Goal: Task Accomplishment & Management: Manage account settings

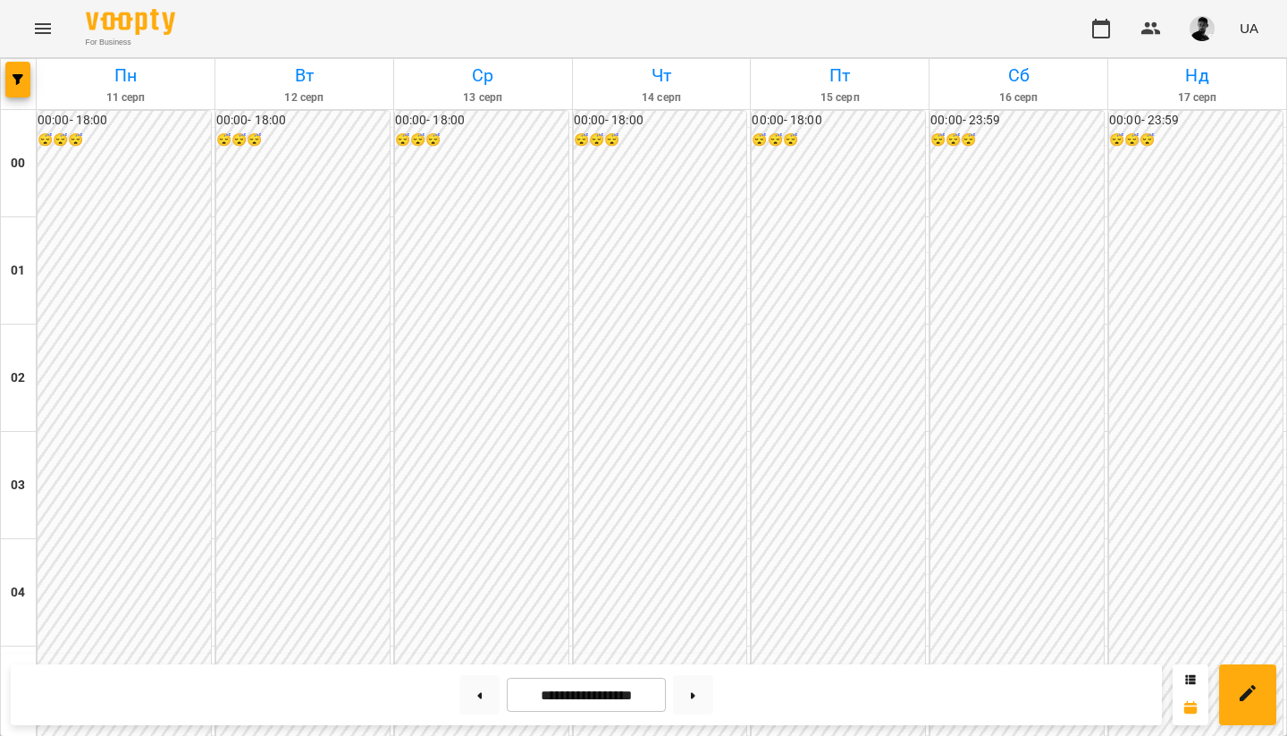
scroll to position [1843, 0]
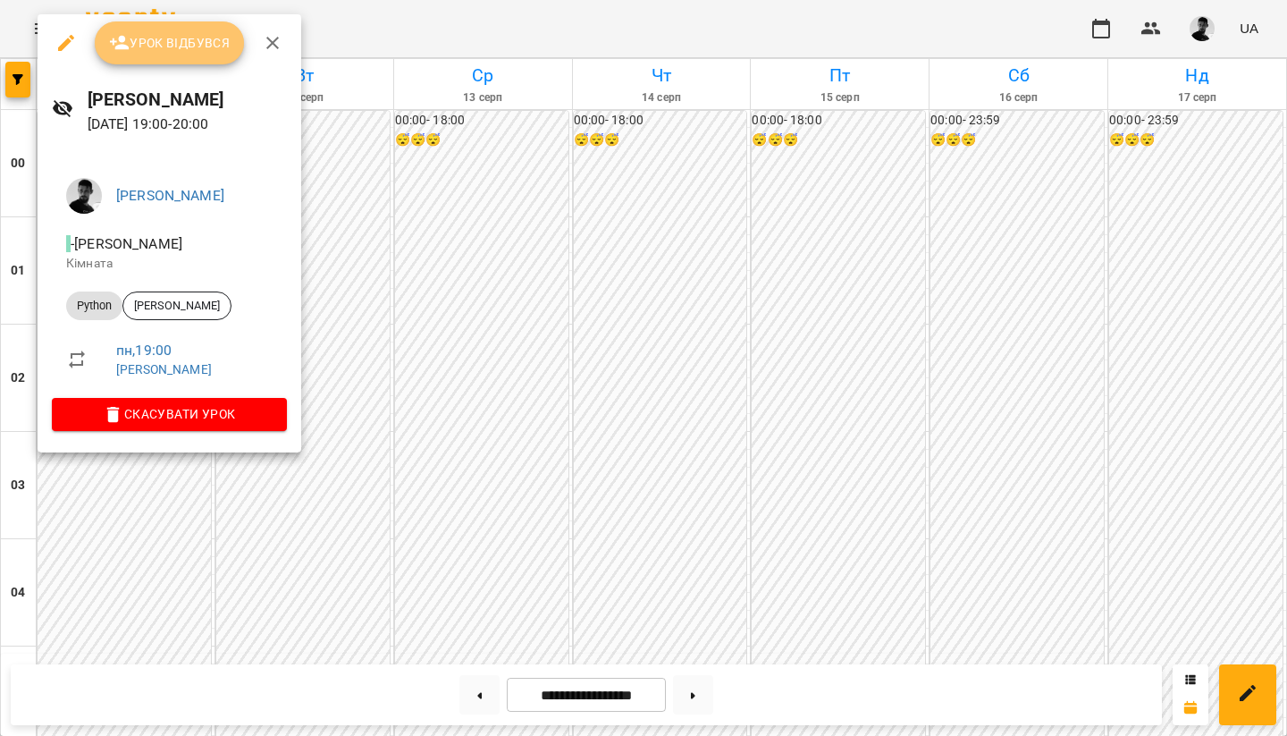
click at [160, 32] on span "Урок відбувся" at bounding box center [170, 42] width 122 height 21
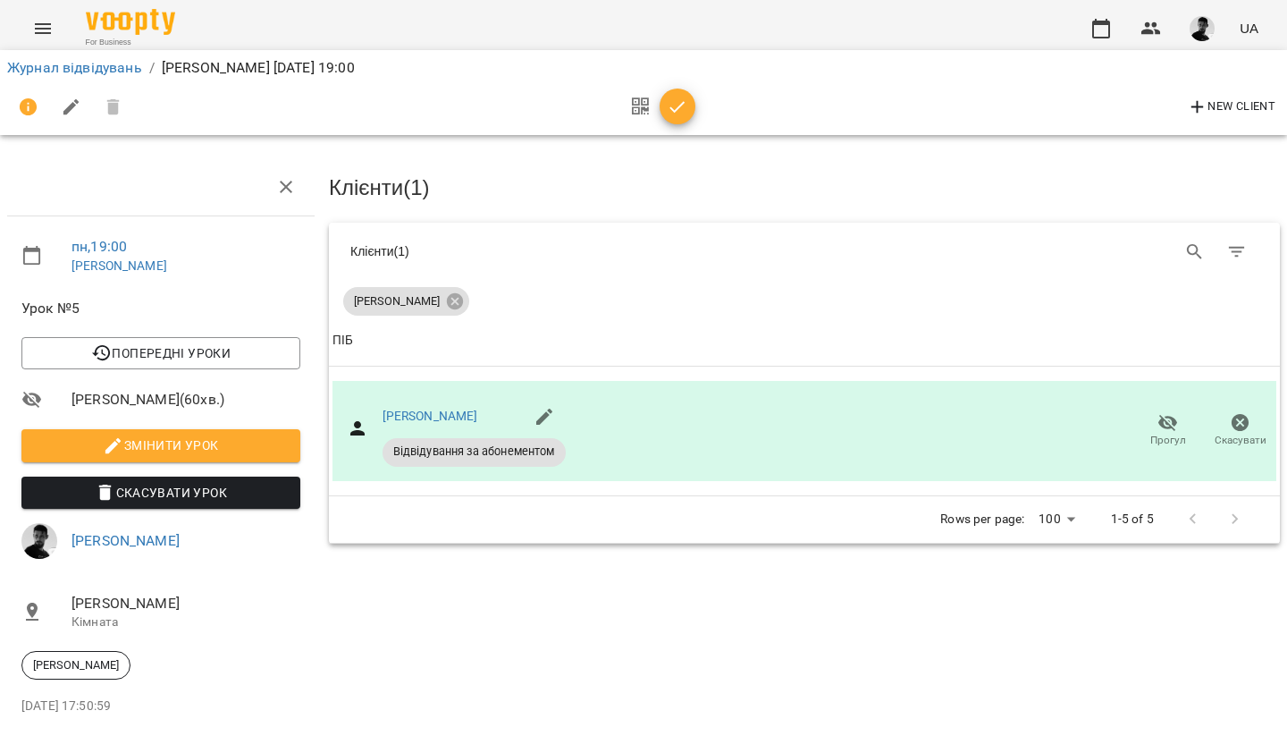
click at [680, 107] on icon "button" at bounding box center [677, 107] width 21 height 21
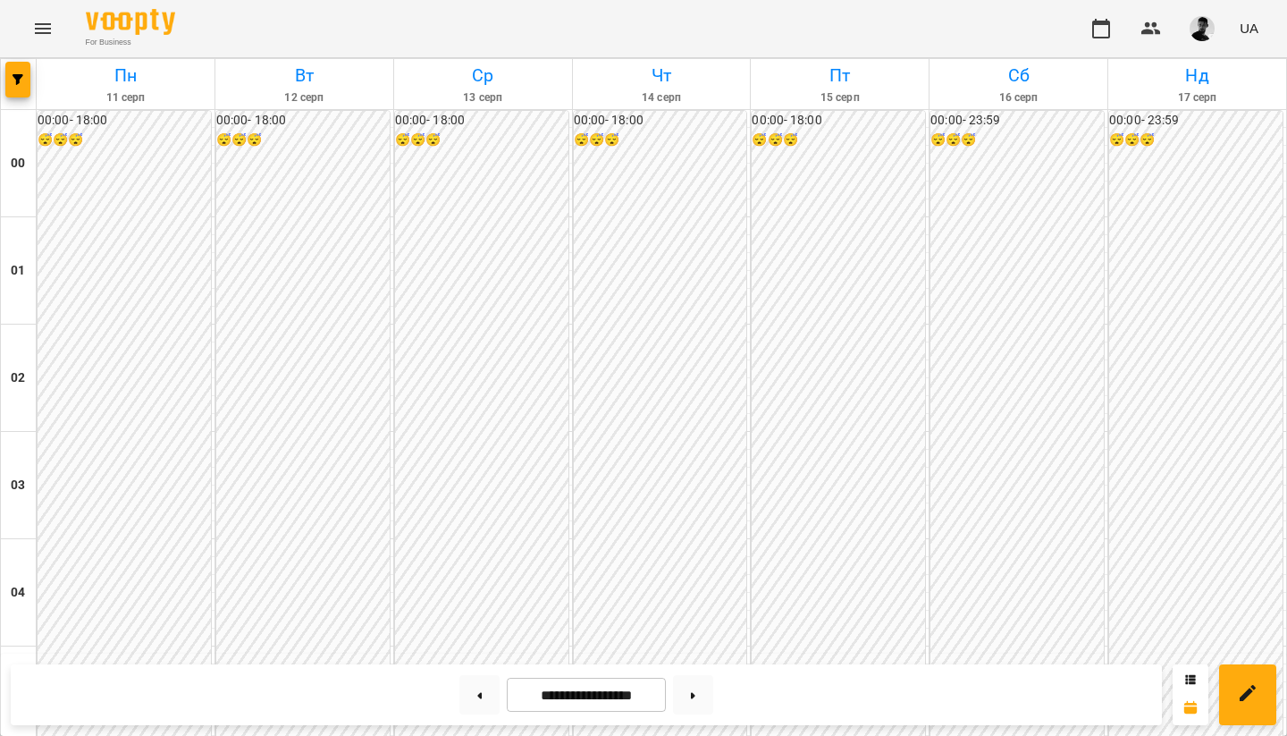
scroll to position [1774, 0]
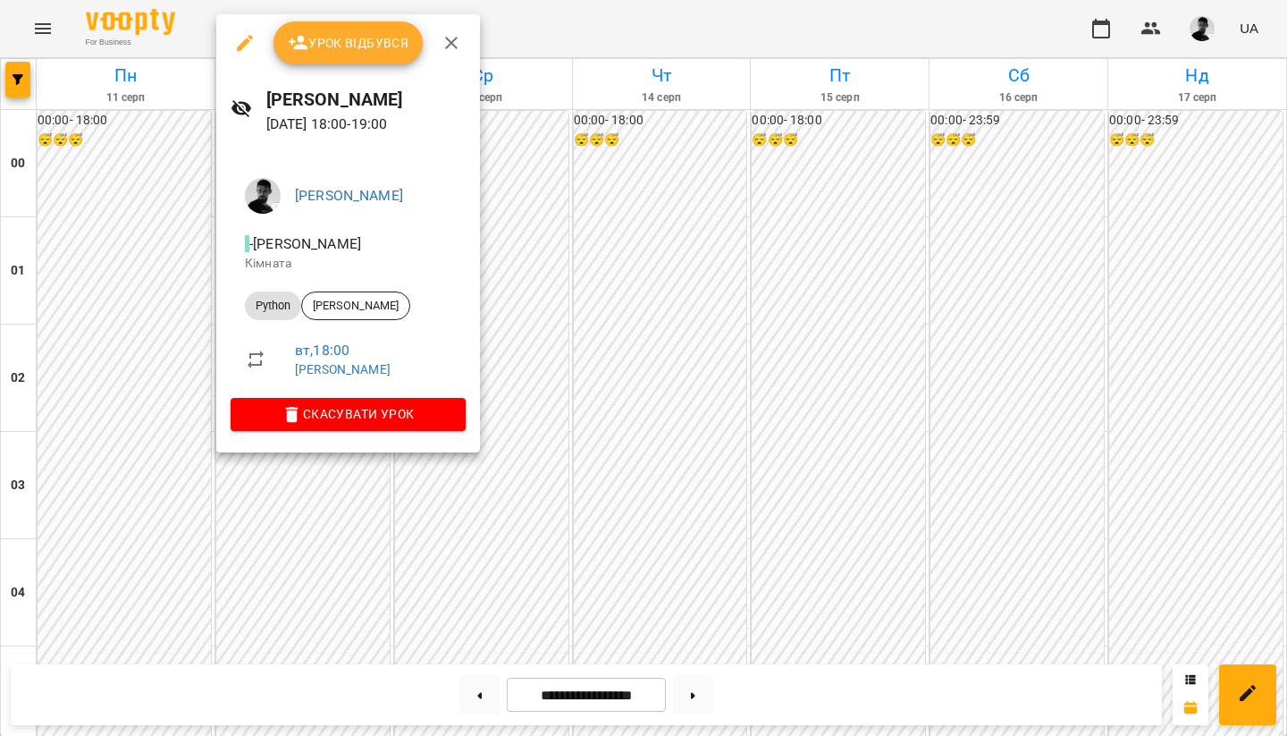
click at [353, 48] on span "Урок відбувся" at bounding box center [349, 42] width 122 height 21
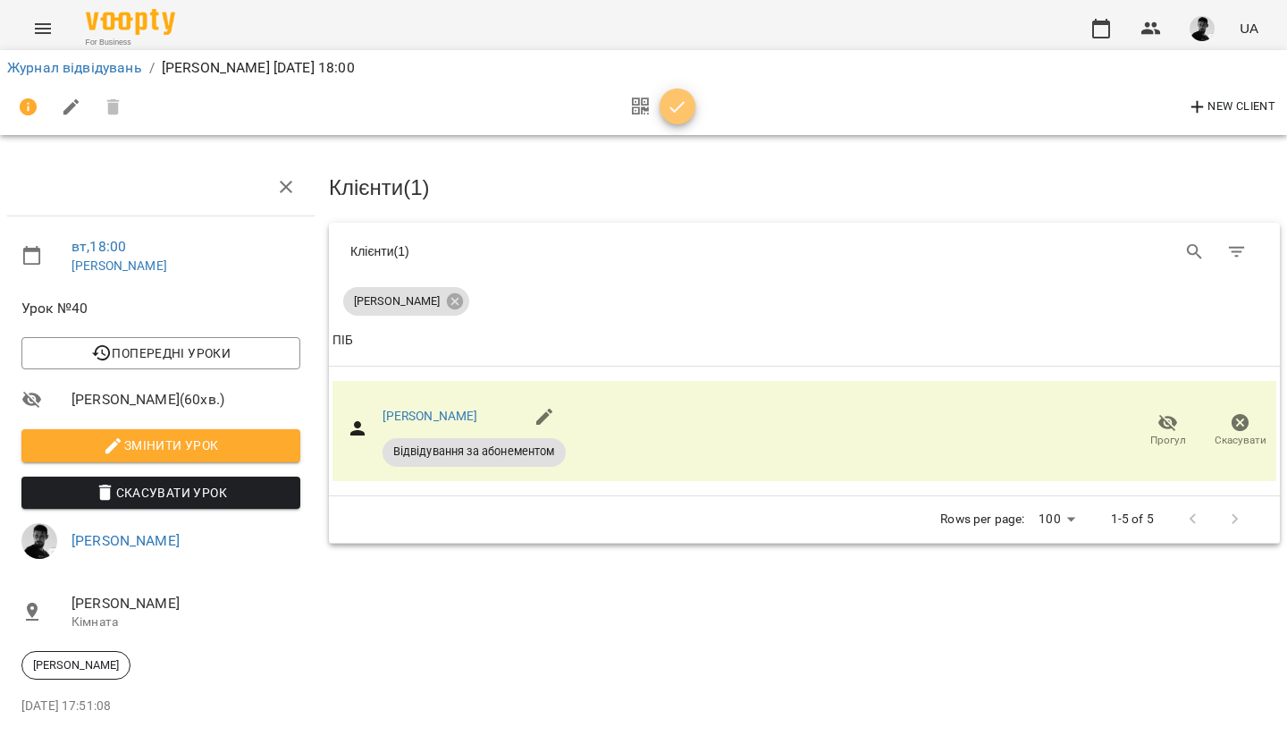
click at [690, 97] on span "button" at bounding box center [678, 107] width 36 height 21
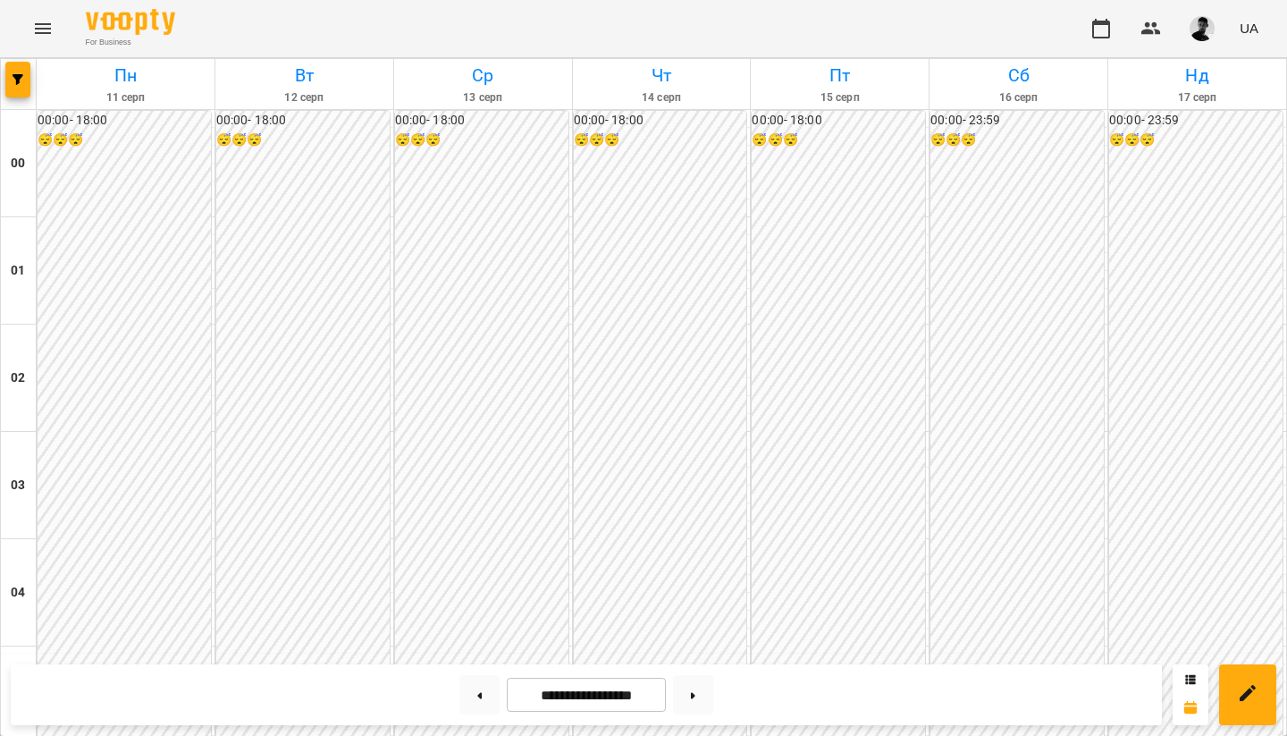
scroll to position [1897, 0]
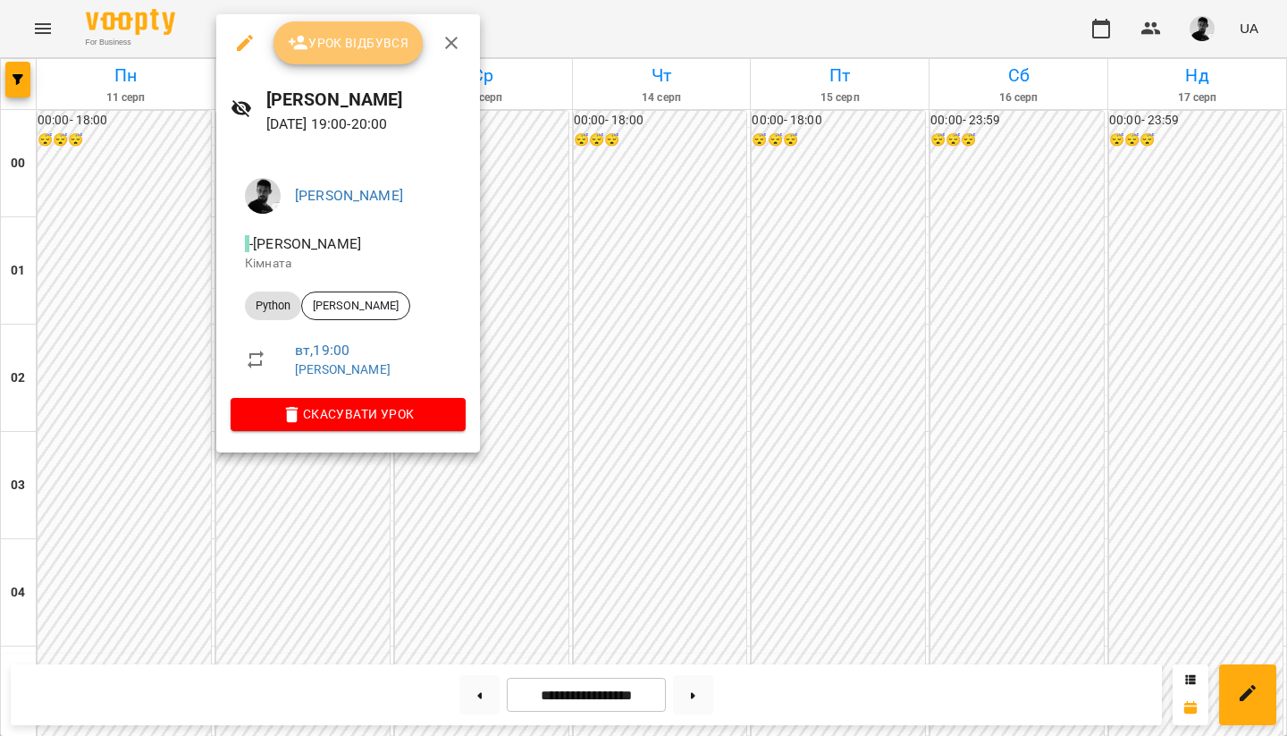
click at [356, 46] on span "Урок відбувся" at bounding box center [349, 42] width 122 height 21
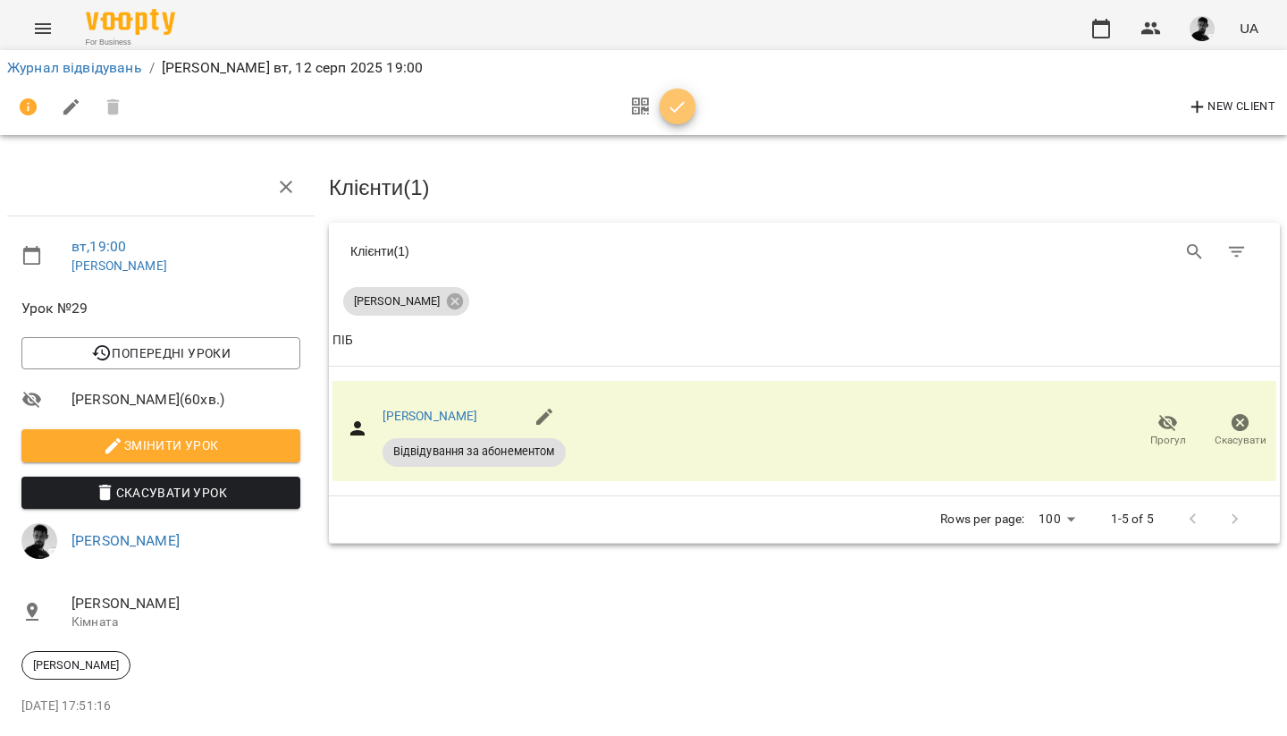
click at [664, 106] on span "button" at bounding box center [678, 107] width 36 height 21
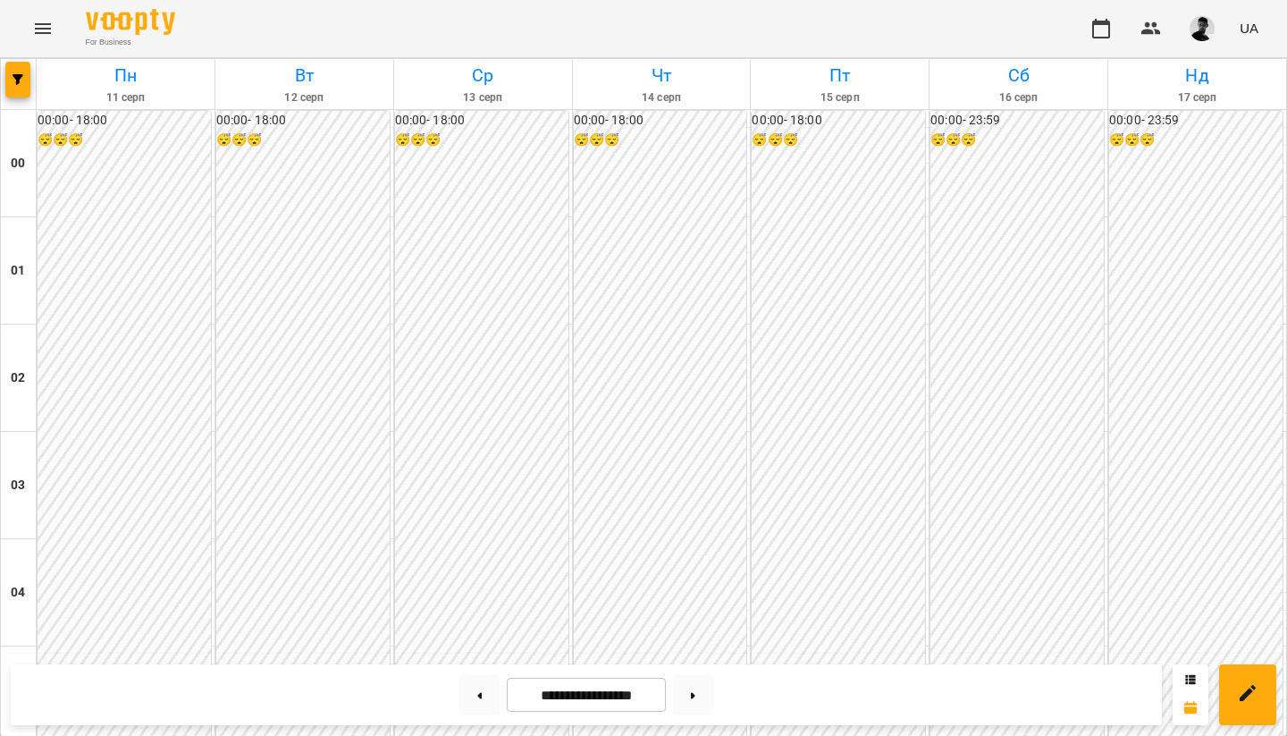
scroll to position [1790, 0]
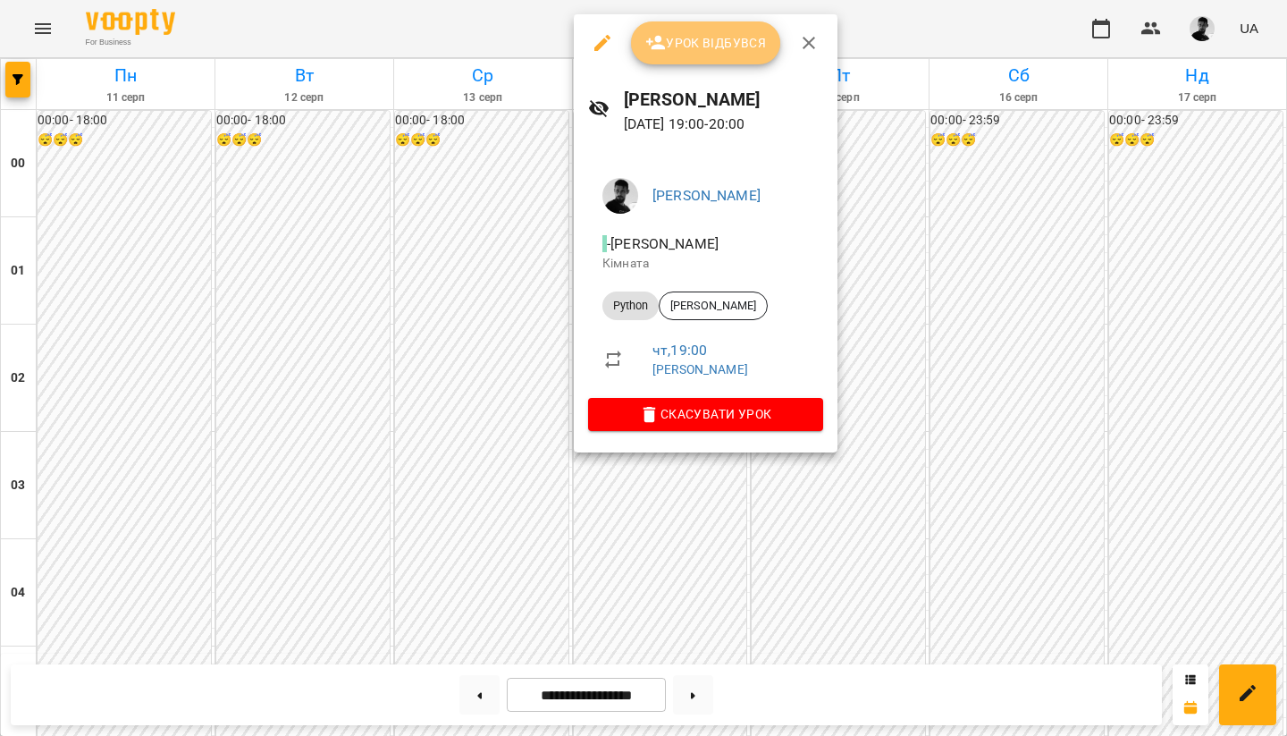
click at [727, 58] on button "Урок відбувся" at bounding box center [706, 42] width 150 height 43
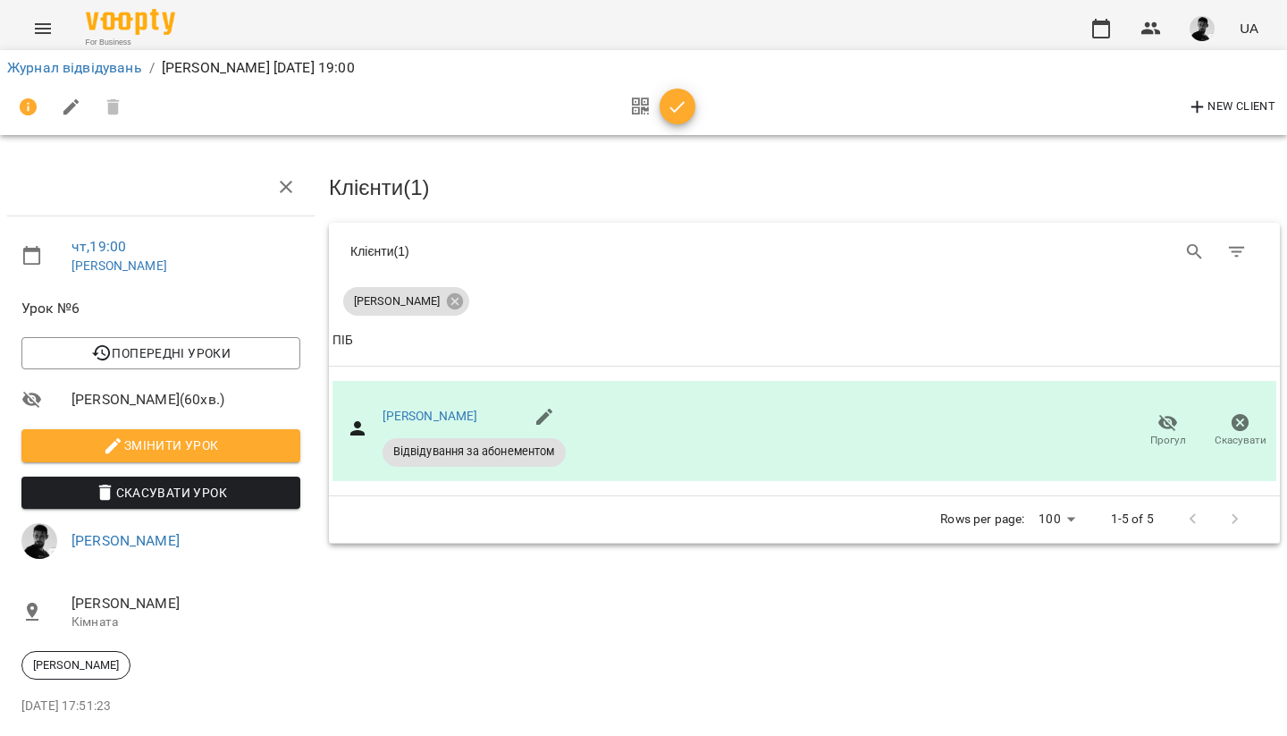
click at [667, 112] on icon "button" at bounding box center [677, 107] width 21 height 21
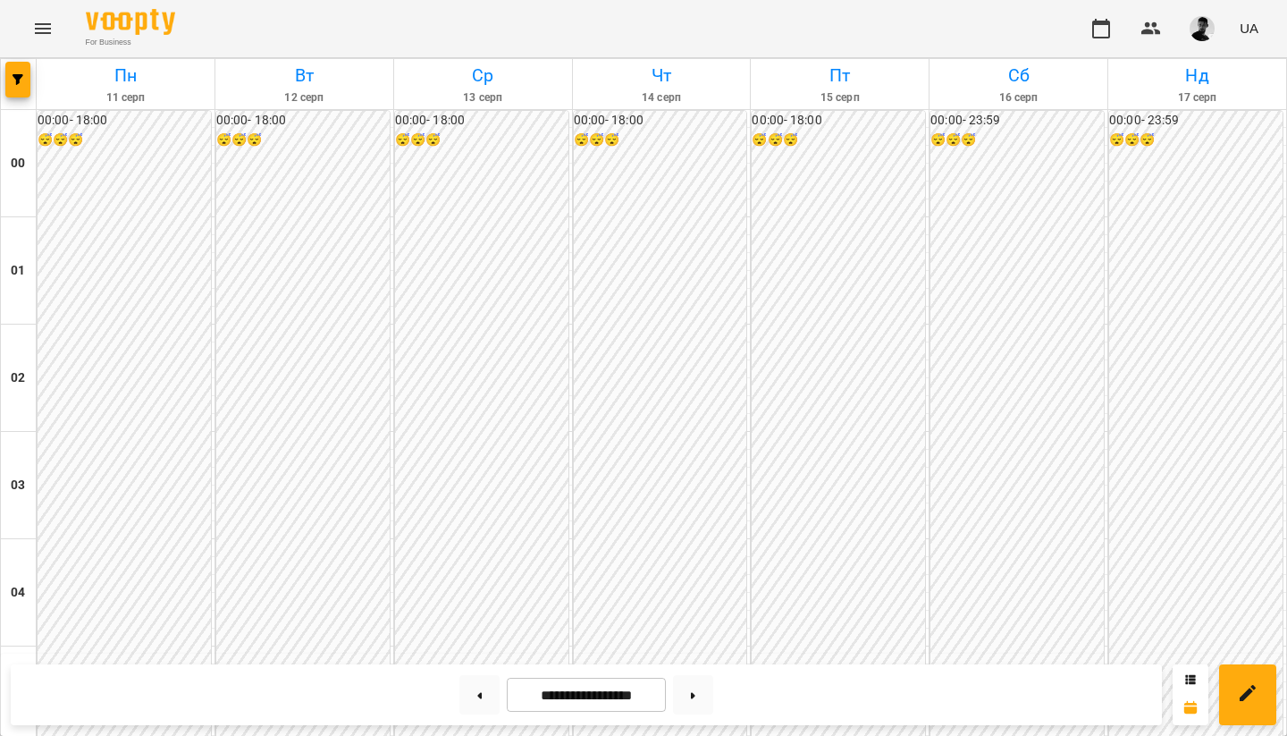
scroll to position [1758, 0]
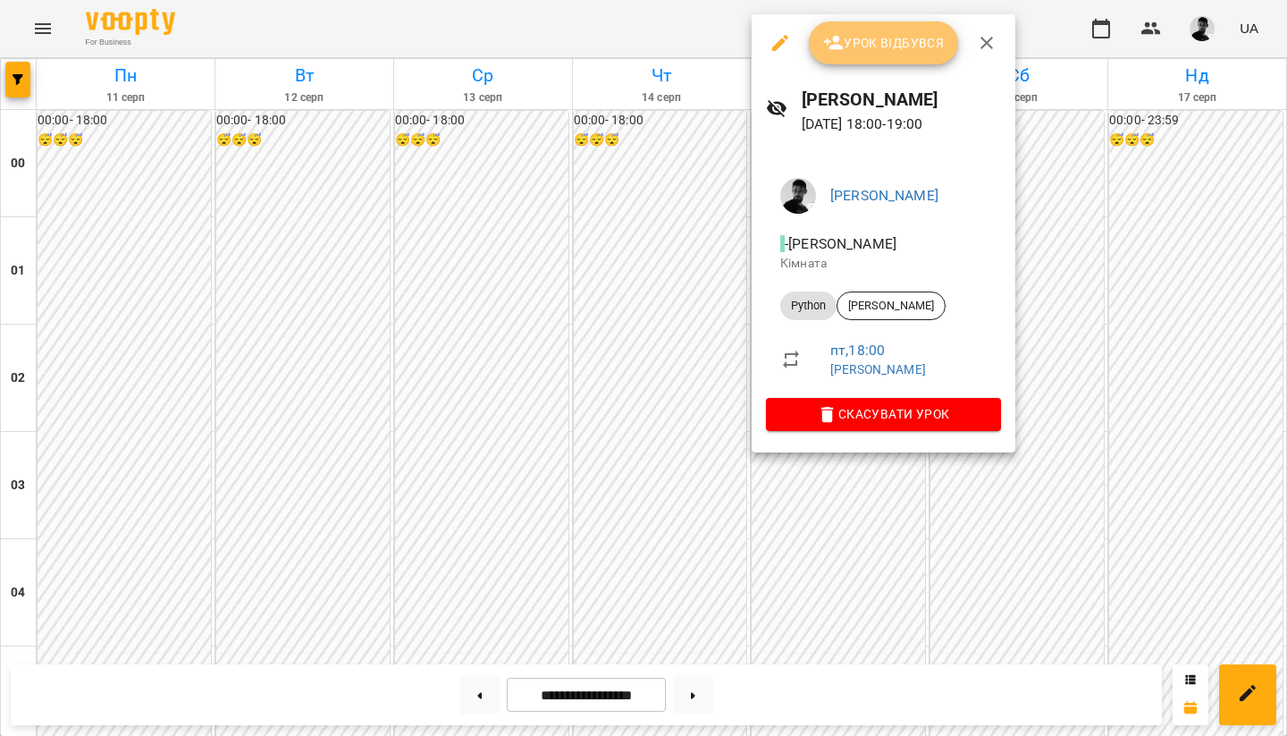
click at [870, 26] on button "Урок відбувся" at bounding box center [884, 42] width 150 height 43
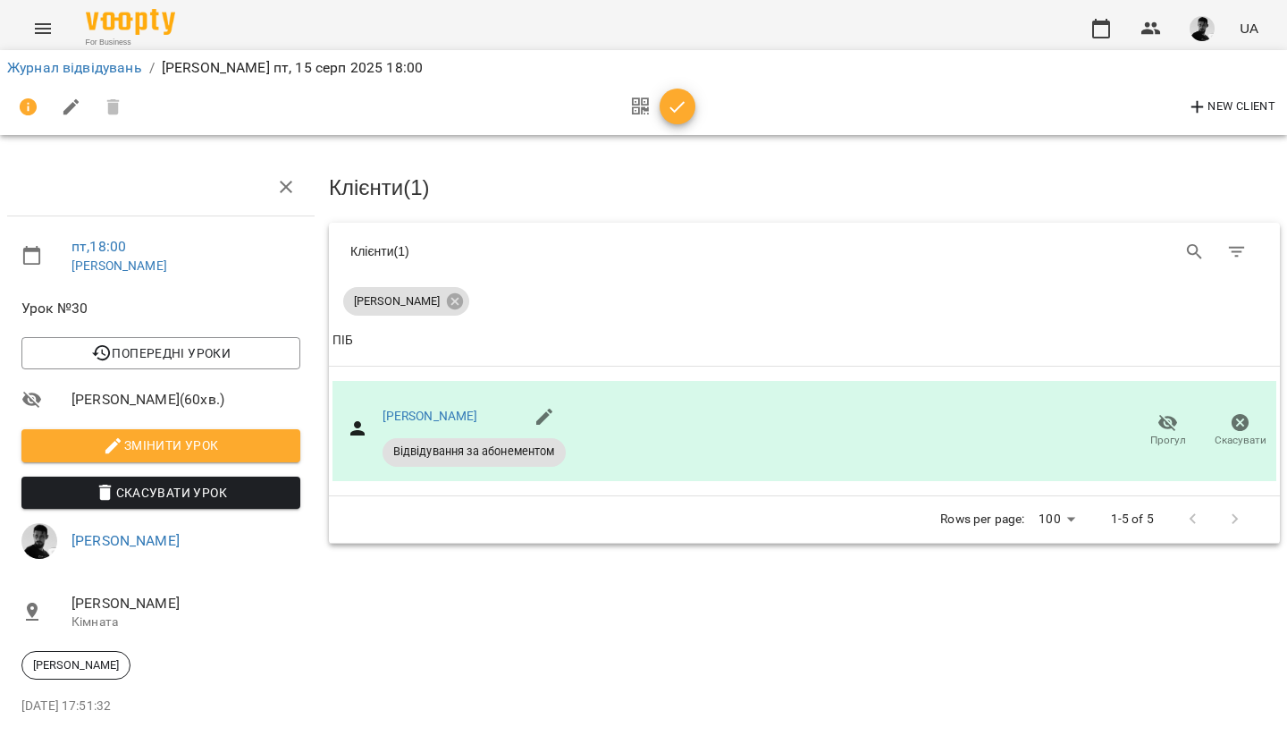
click at [662, 112] on span "button" at bounding box center [678, 107] width 36 height 21
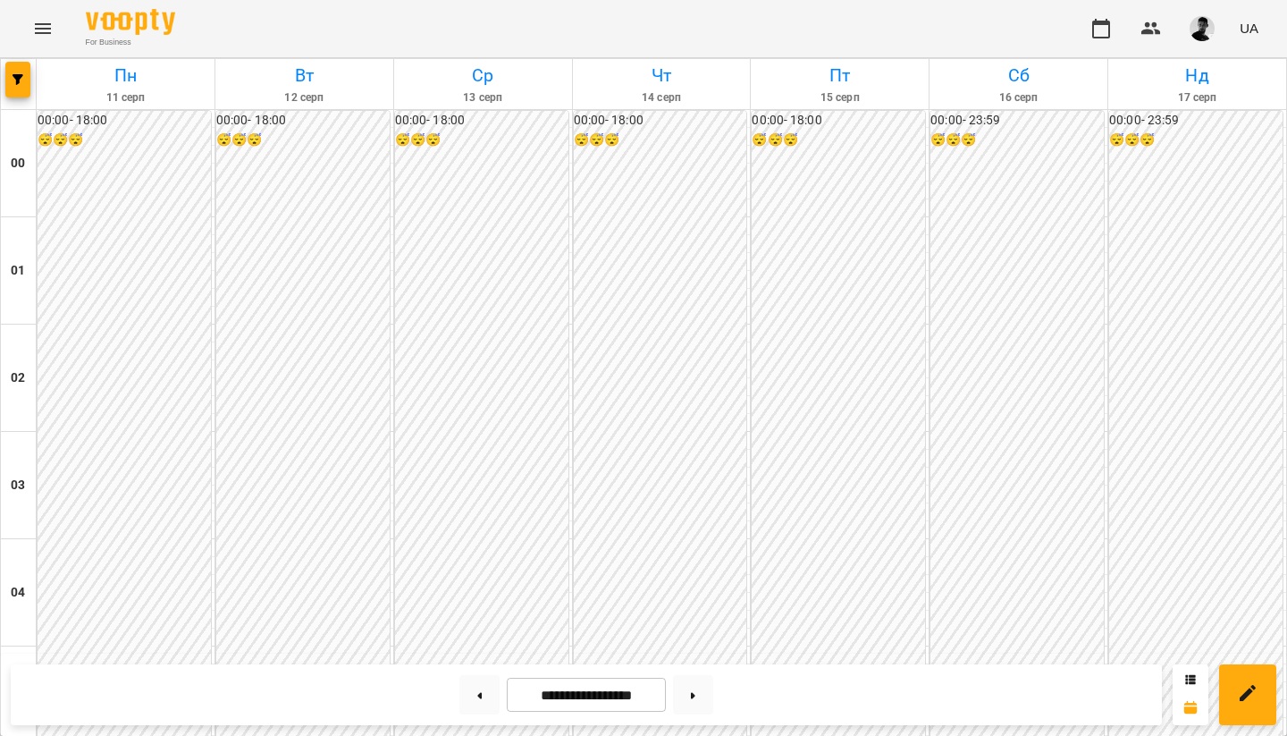
scroll to position [1794, 0]
